Goal: Download file/media

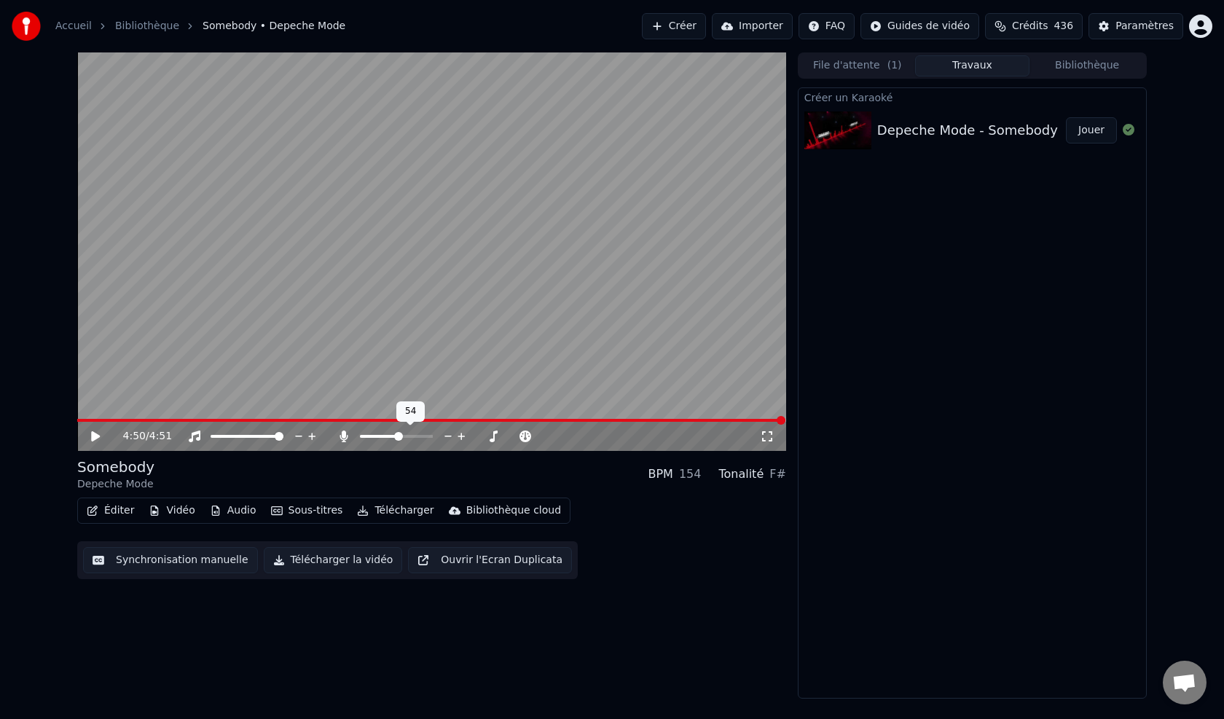
click at [399, 435] on span at bounding box center [396, 436] width 73 height 3
click at [90, 431] on icon at bounding box center [106, 437] width 34 height 12
click at [1088, 130] on button "Jouer" at bounding box center [1091, 130] width 51 height 26
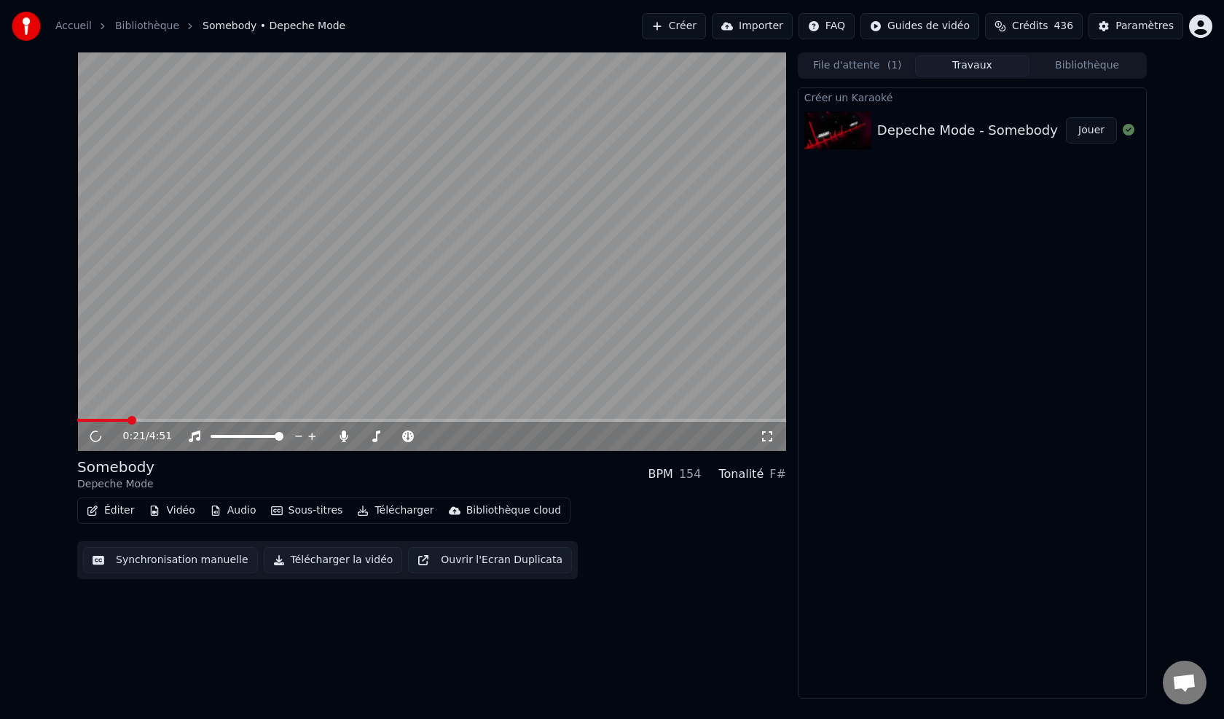
click at [127, 422] on span at bounding box center [431, 420] width 709 height 3
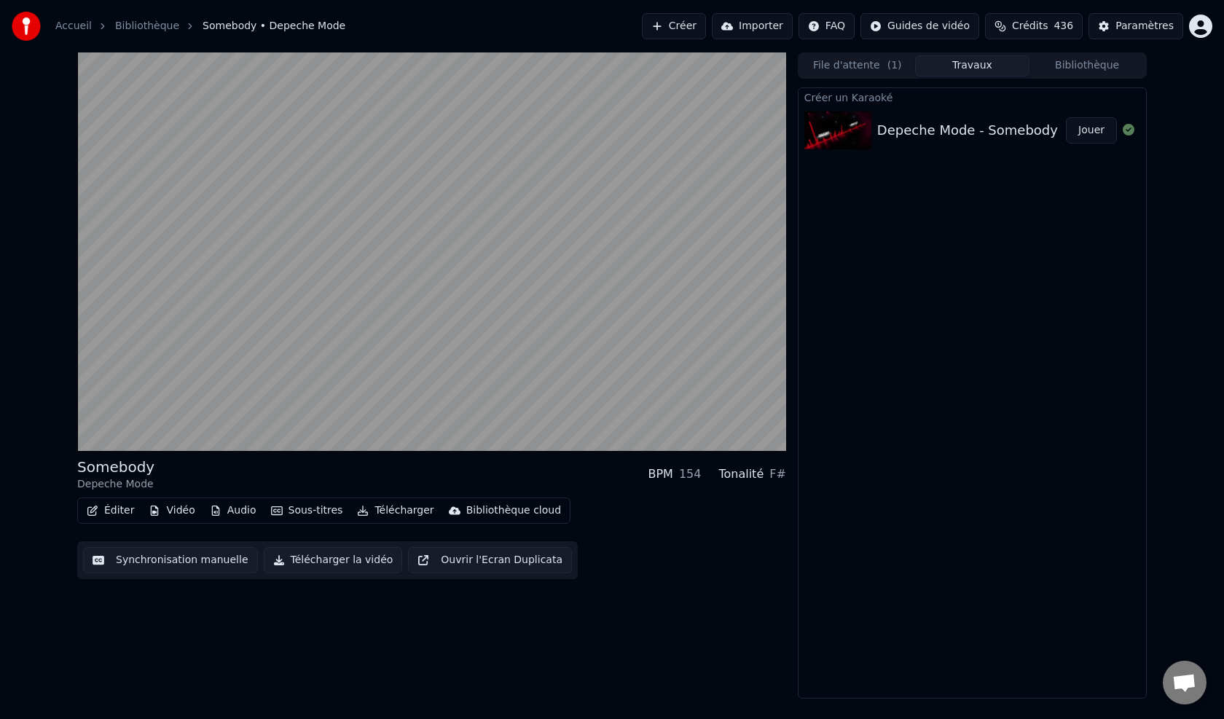
click at [273, 473] on div "Somebody Depeche Mode BPM 154 Tonalité F#" at bounding box center [431, 474] width 709 height 35
click at [391, 466] on div "Somebody Depeche Mode BPM 154 Tonalité F#" at bounding box center [431, 474] width 709 height 35
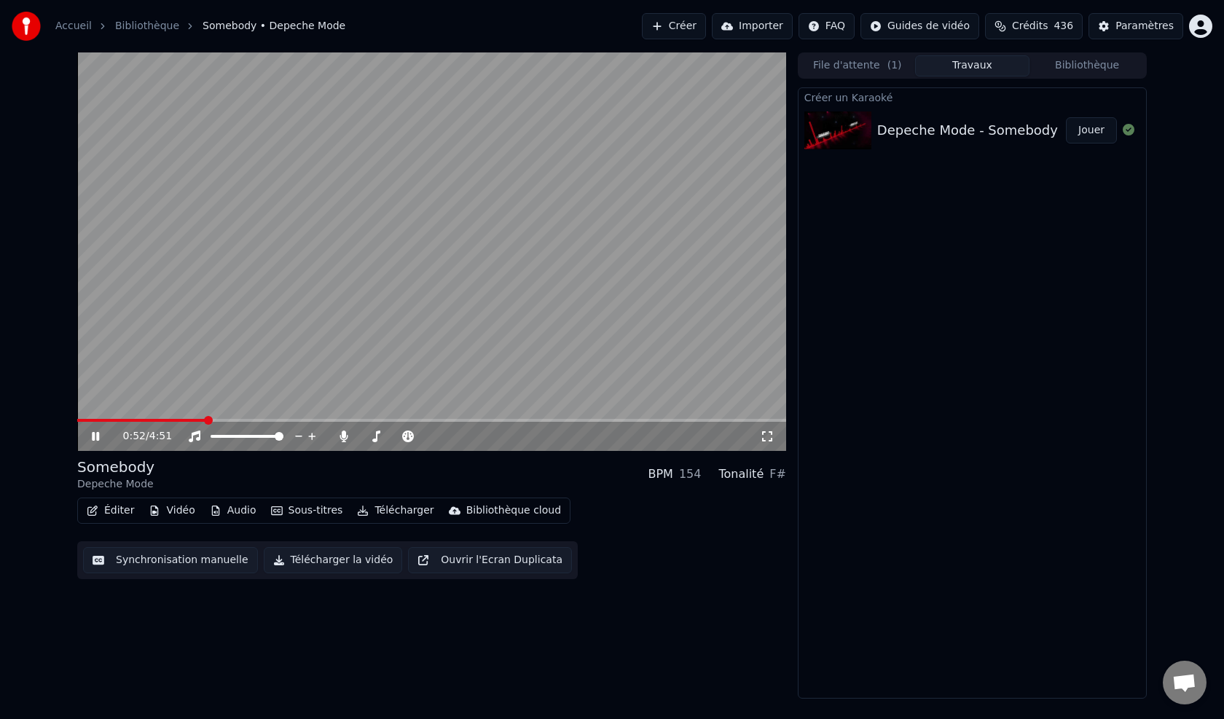
click at [399, 430] on div "0:52 / 4:51" at bounding box center [441, 436] width 637 height 15
click at [387, 437] on div at bounding box center [409, 436] width 117 height 15
click at [386, 437] on span at bounding box center [373, 436] width 26 height 3
click at [386, 437] on span at bounding box center [386, 436] width 9 height 9
click at [95, 440] on icon at bounding box center [95, 436] width 7 height 9
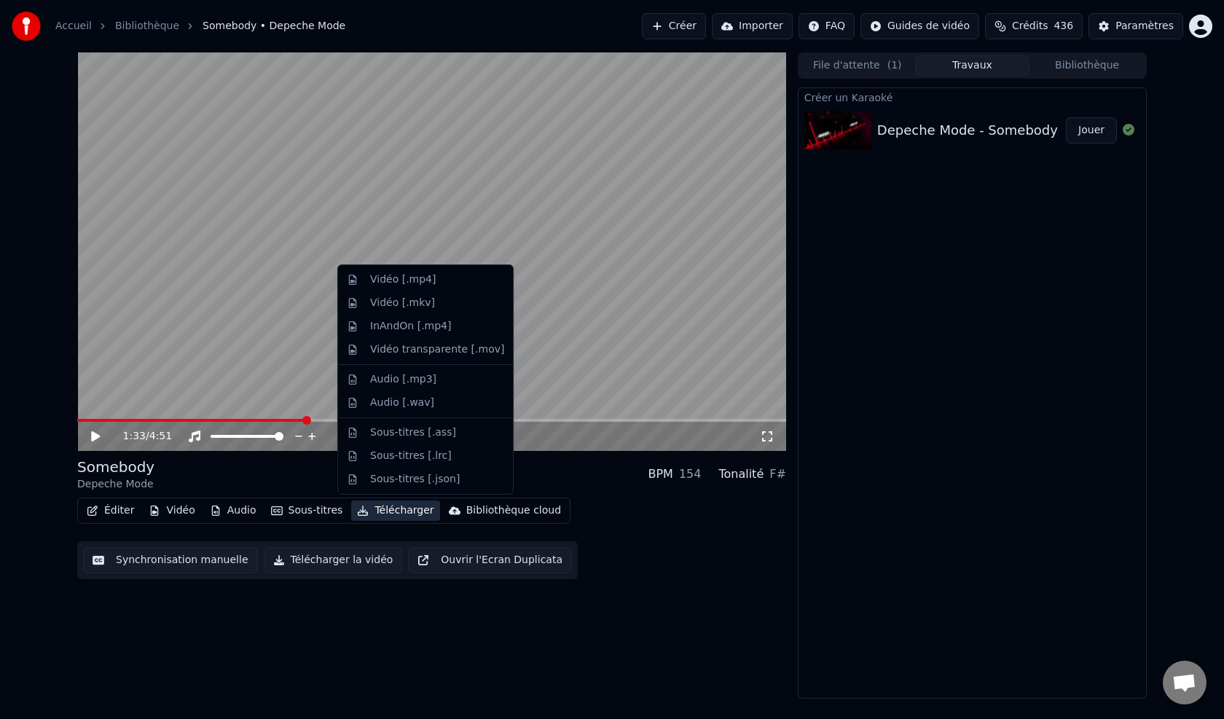
click at [393, 512] on button "Télécharger" at bounding box center [395, 510] width 88 height 20
click at [396, 289] on div "Vidéo [.mp4]" at bounding box center [425, 279] width 169 height 23
